Goal: Task Accomplishment & Management: Complete application form

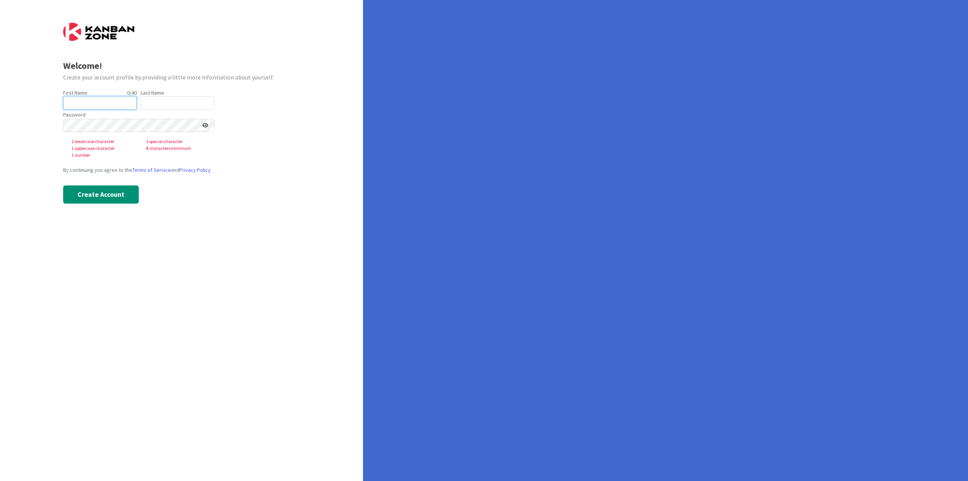
click at [99, 101] on input "text" at bounding box center [100, 103] width 74 height 14
type input "[PERSON_NAME]"
click at [163, 98] on div "Last Name 0 / 80" at bounding box center [178, 99] width 74 height 20
click at [162, 102] on input "text" at bounding box center [178, 103] width 74 height 14
type input "Wiley"
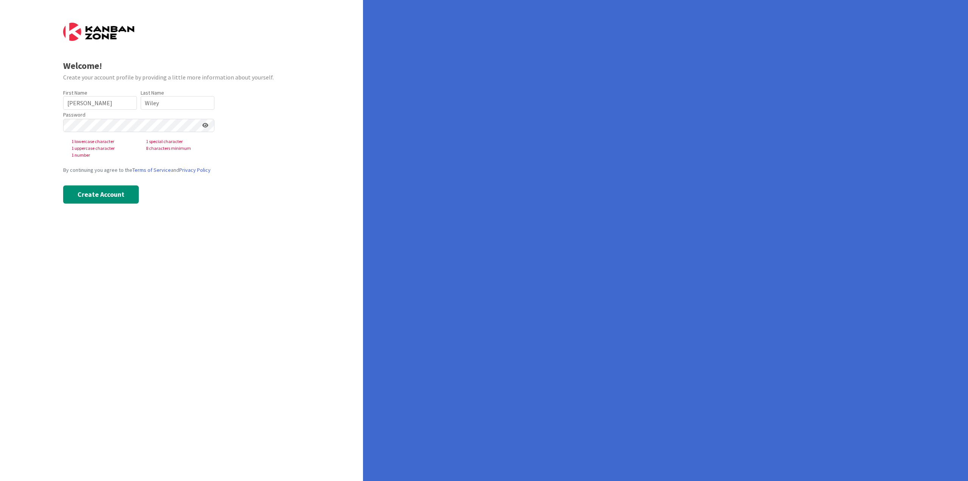
click at [206, 127] on icon at bounding box center [205, 125] width 6 height 5
click at [205, 127] on icon at bounding box center [205, 125] width 7 height 5
click at [63, 132] on div at bounding box center [63, 132] width 0 height 0
click at [112, 184] on button "Create Account" at bounding box center [101, 181] width 76 height 18
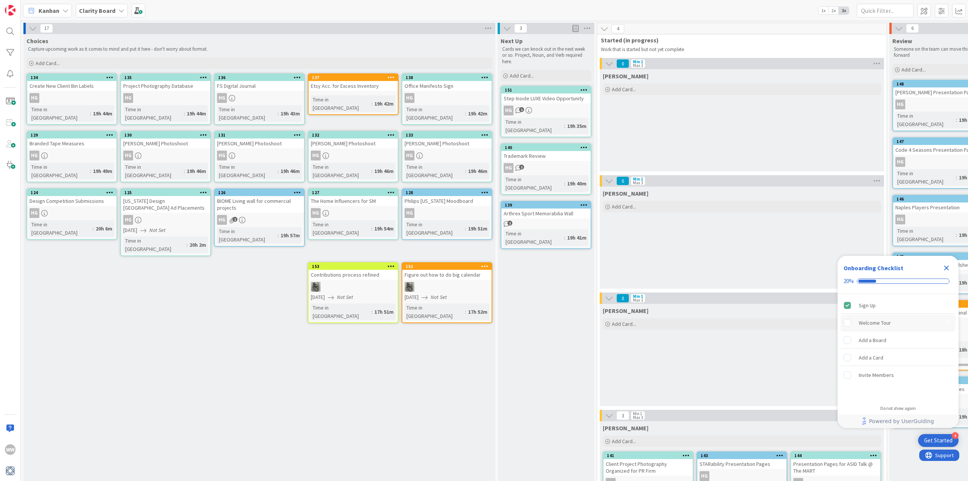
click at [850, 323] on rect "Welcome Tour is incomplete." at bounding box center [847, 322] width 7 height 7
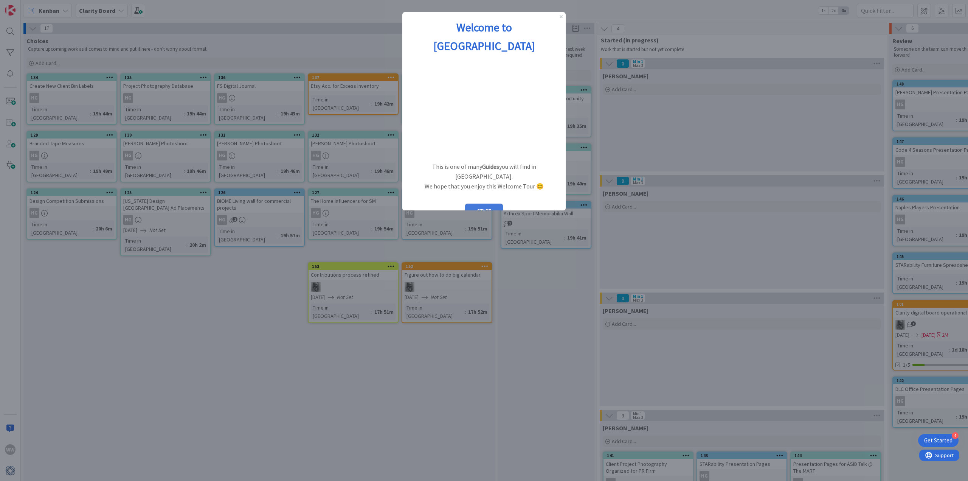
click at [490, 204] on button "START" at bounding box center [484, 211] width 38 height 14
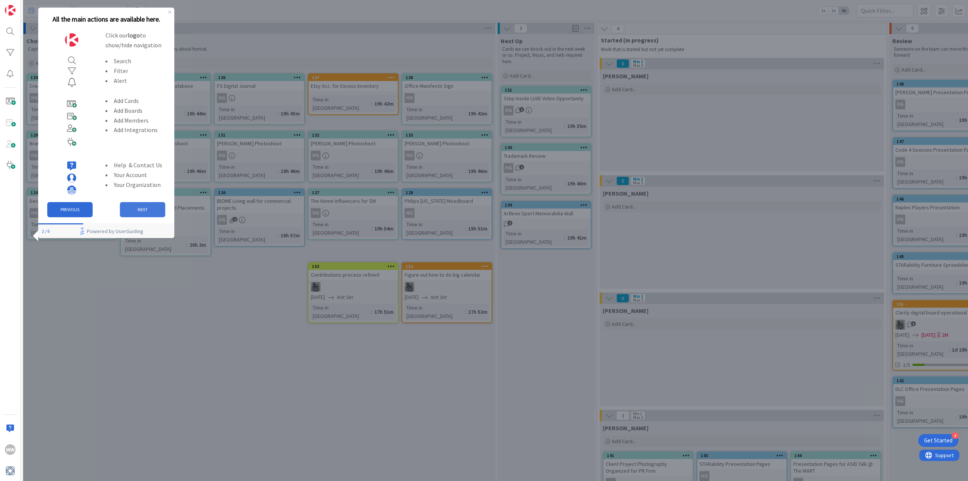
drag, startPoint x: 143, startPoint y: 212, endPoint x: 174, endPoint y: 212, distance: 31.0
click at [143, 212] on button "NEXT" at bounding box center [142, 209] width 45 height 15
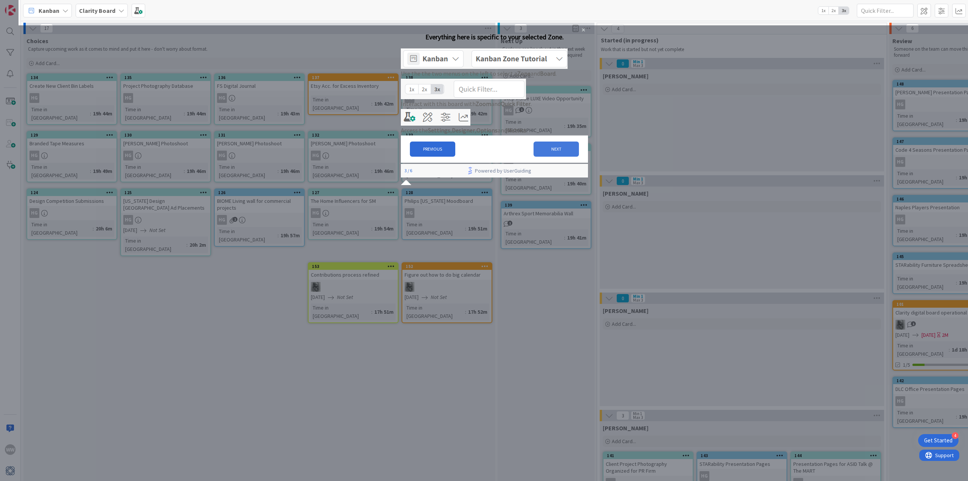
click at [550, 157] on button "NEXT" at bounding box center [556, 148] width 45 height 15
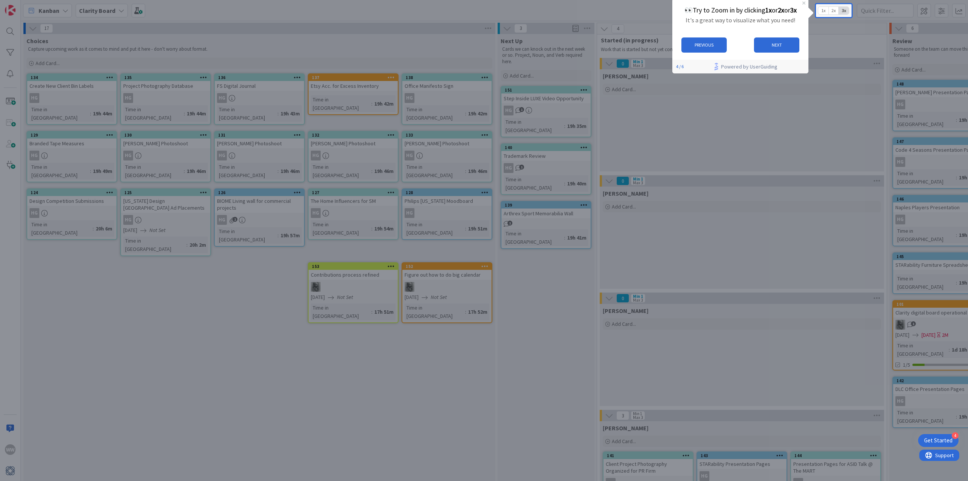
click at [836, 12] on span "2x" at bounding box center [834, 11] width 10 height 8
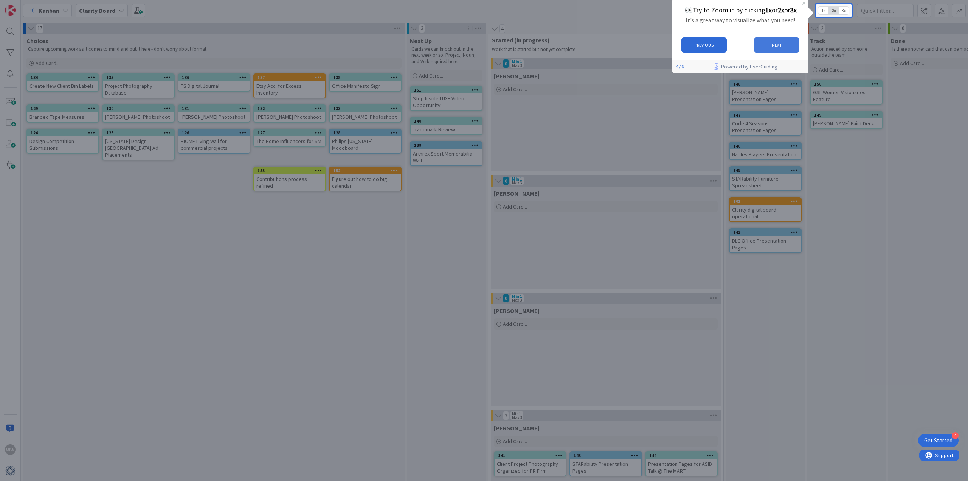
click at [778, 45] on button "NEXT" at bounding box center [776, 44] width 45 height 15
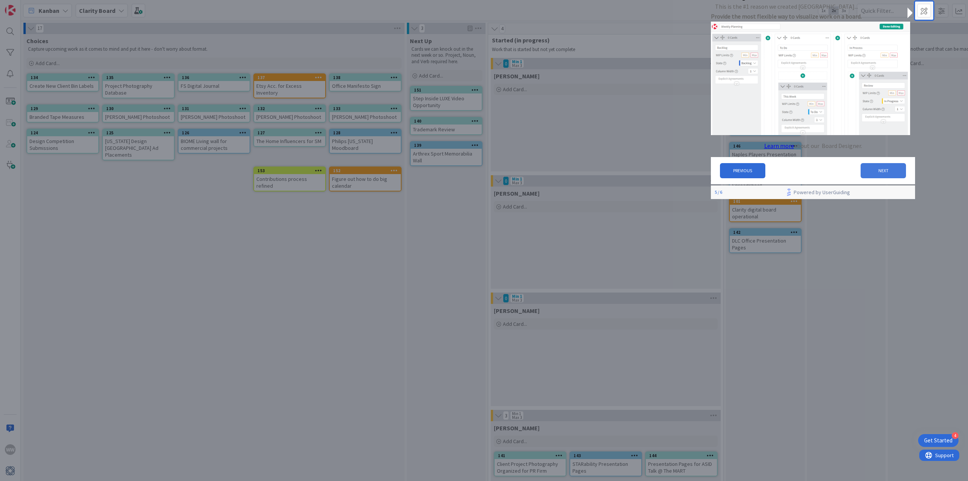
click at [877, 175] on button "NEXT" at bounding box center [883, 170] width 45 height 15
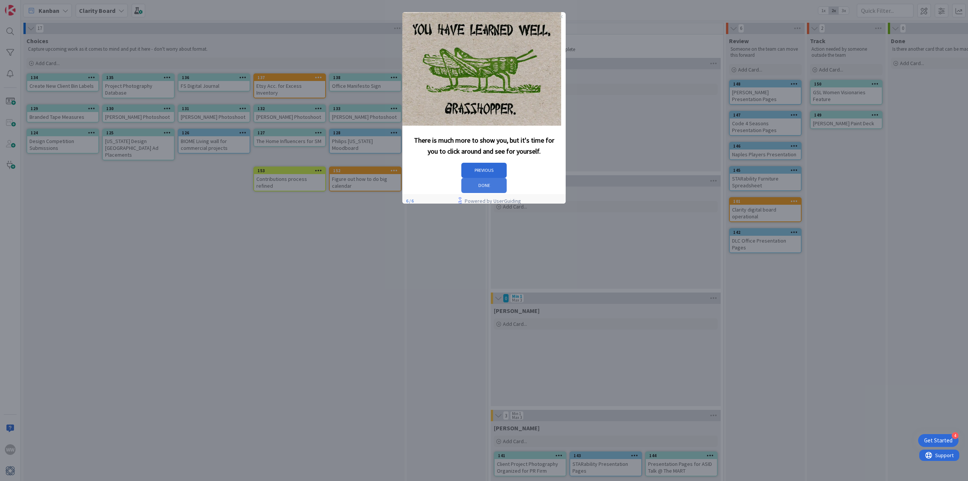
click at [507, 178] on button "DONE" at bounding box center [483, 185] width 45 height 15
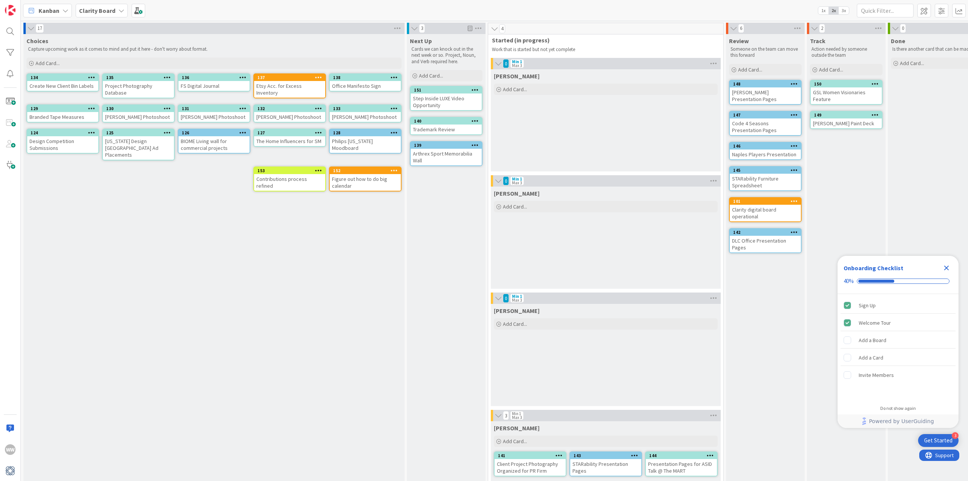
click at [120, 13] on icon at bounding box center [121, 11] width 6 height 6
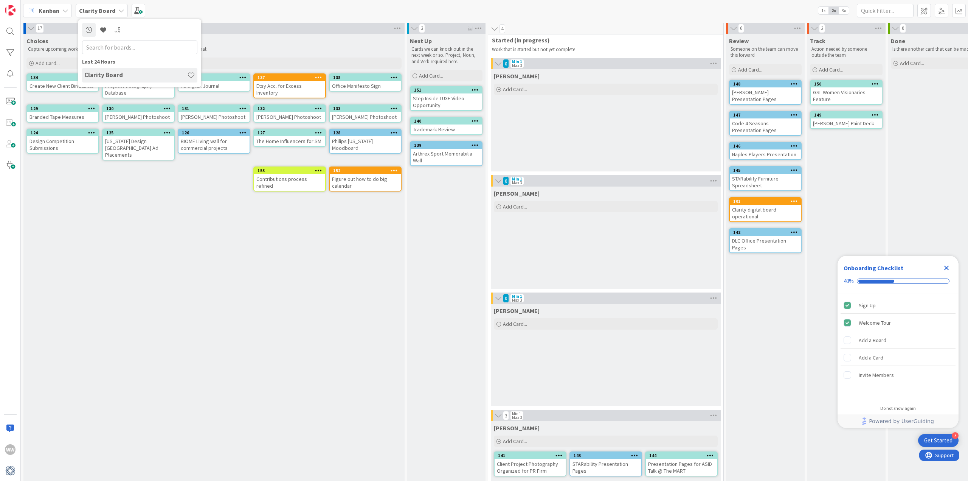
click at [120, 13] on icon at bounding box center [121, 11] width 6 height 6
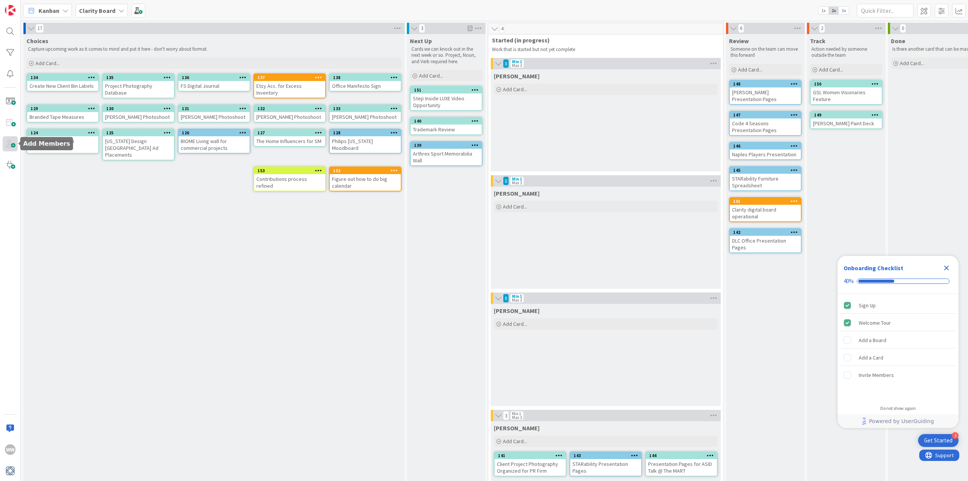
click at [8, 149] on span at bounding box center [10, 143] width 15 height 15
click at [844, 9] on span "3x" at bounding box center [844, 11] width 10 height 8
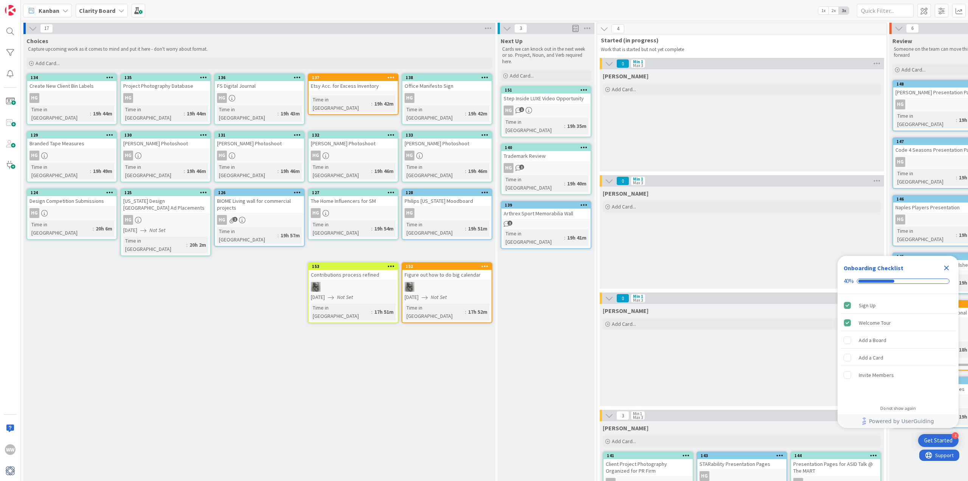
click at [824, 10] on span "1x" at bounding box center [824, 11] width 10 height 8
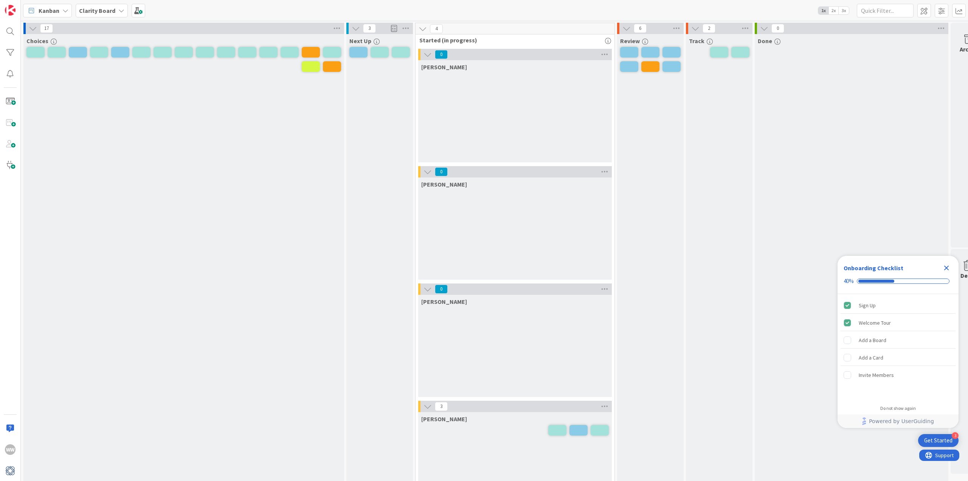
click at [834, 12] on span "2x" at bounding box center [834, 11] width 10 height 8
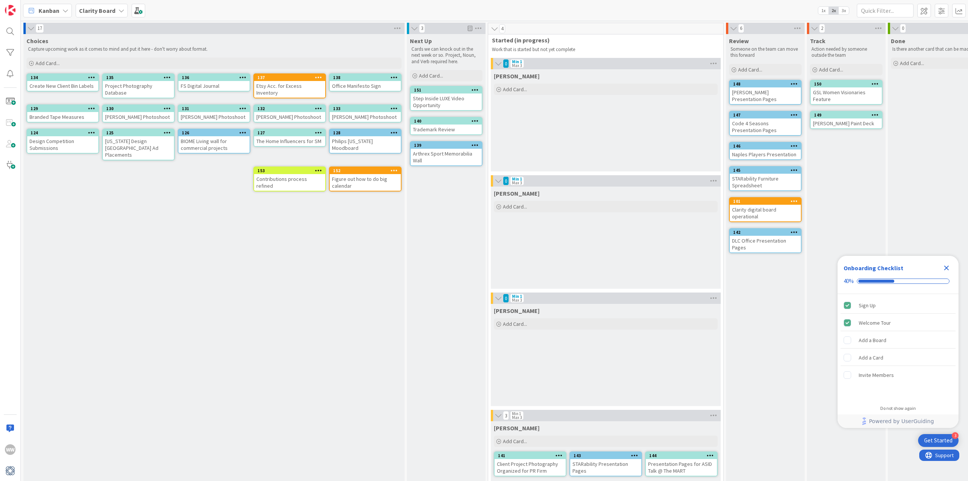
click at [845, 12] on span "3x" at bounding box center [844, 11] width 10 height 8
